Goal: Find specific page/section: Find specific page/section

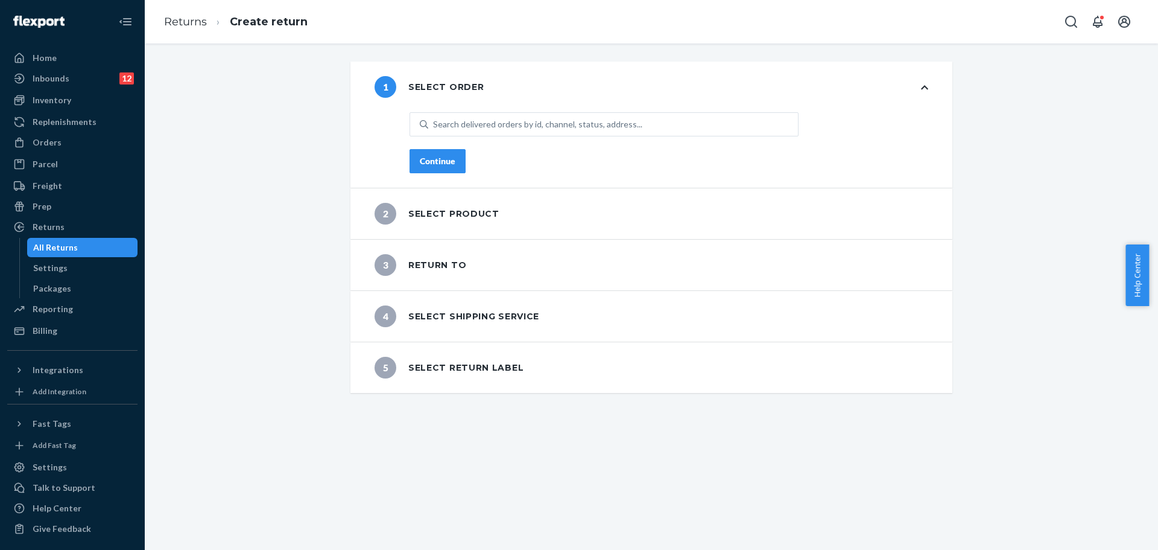
click at [1084, 29] on div at bounding box center [1099, 22] width 80 height 24
click at [1082, 29] on button "Open Search Box" at bounding box center [1071, 22] width 24 height 24
click at [965, 29] on div at bounding box center [986, 22] width 193 height 24
click at [966, 22] on input "Search Input" at bounding box center [982, 22] width 148 height 12
paste input "[PERSON_NAME]"
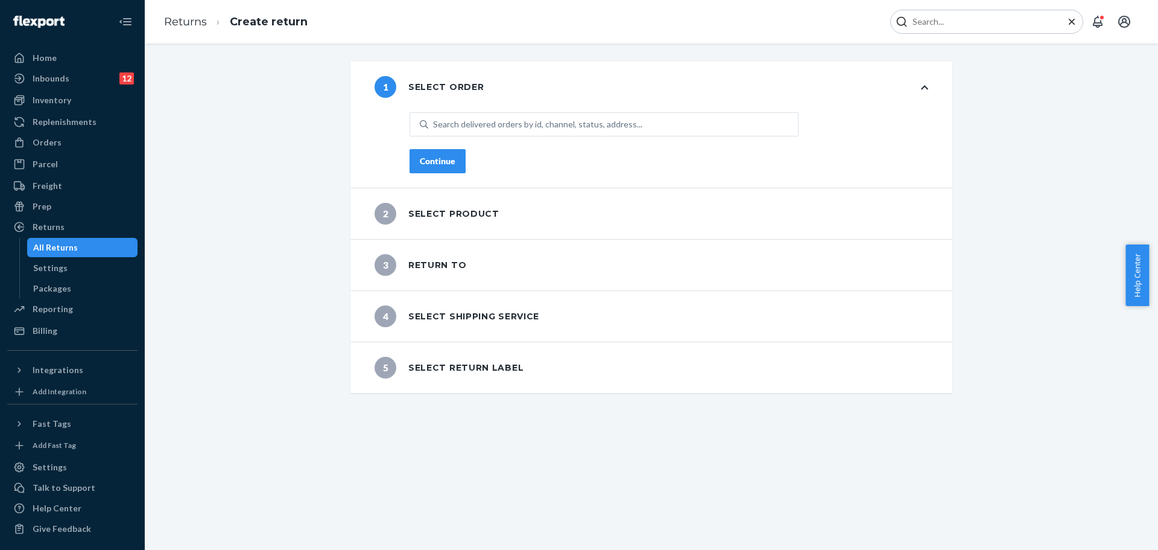
type input "[PERSON_NAME]"
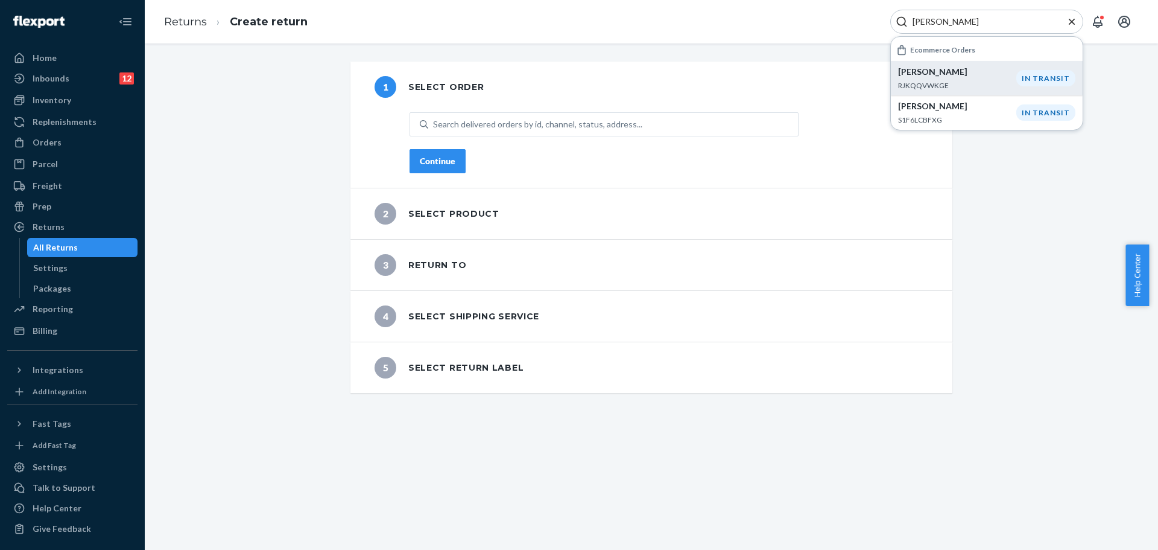
click at [960, 81] on p "RJKQQVWKGE" at bounding box center [957, 85] width 118 height 10
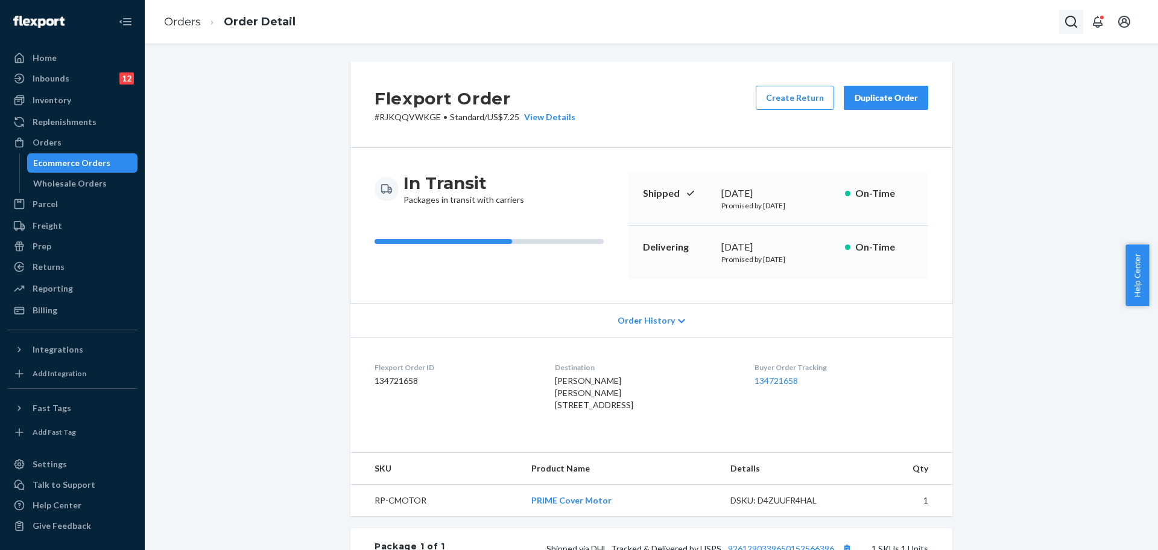
click at [1075, 23] on icon "Open Search Box" at bounding box center [1071, 22] width 12 height 12
click at [1013, 22] on input "Search Input" at bounding box center [982, 22] width 148 height 12
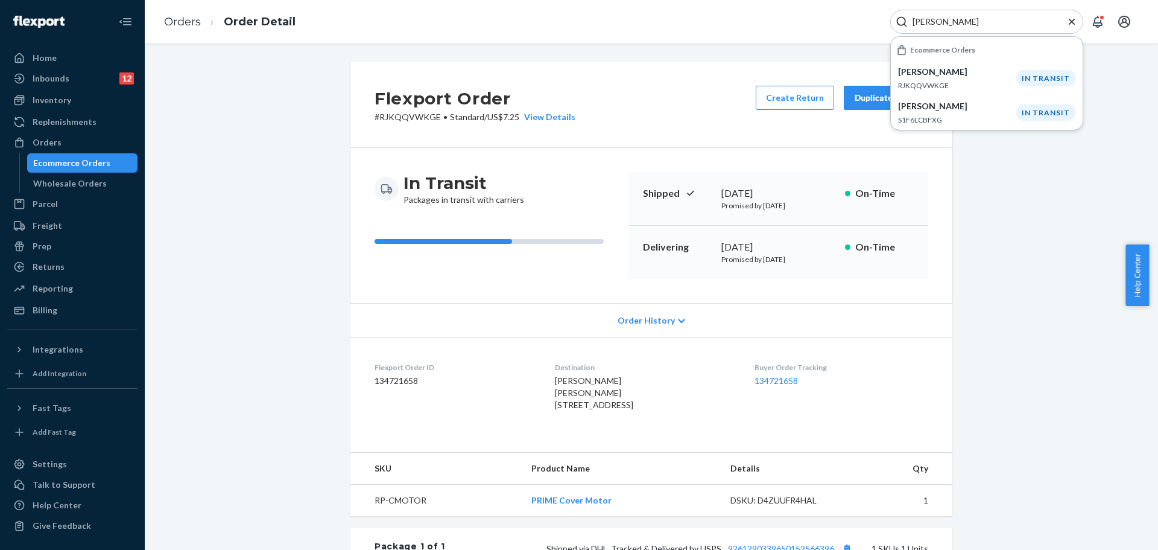
type input "[PERSON_NAME]"
click at [949, 121] on p "S1F6LCBFXG" at bounding box center [957, 120] width 118 height 10
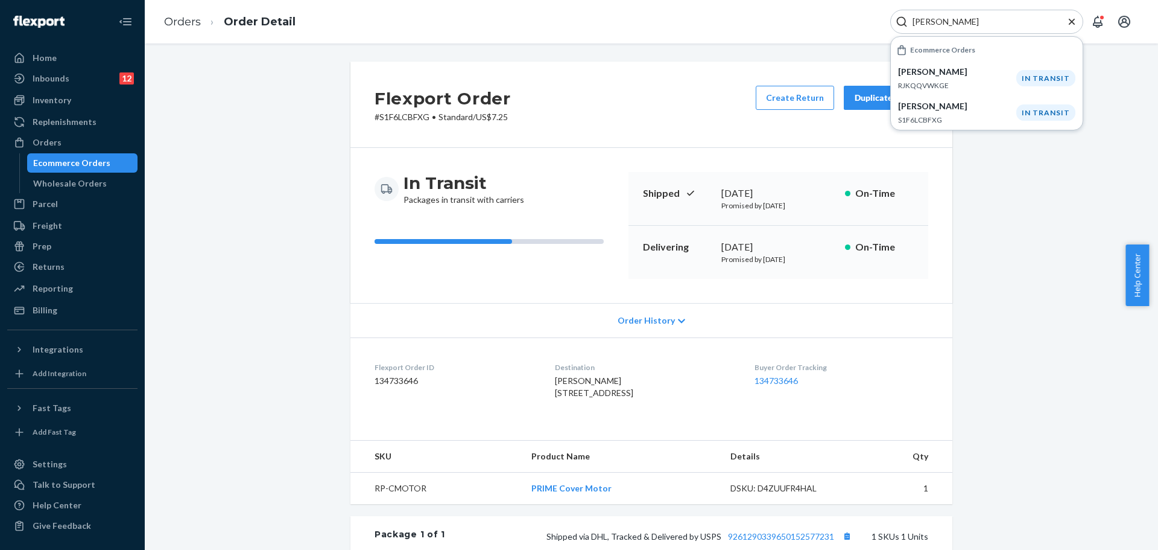
click at [1056, 306] on div "Flexport Order # S1F6LCBFXG • Standard / US$7.25 Create Return Duplicate Order …" at bounding box center [651, 419] width 995 height 714
